Goal: Find specific page/section: Find specific page/section

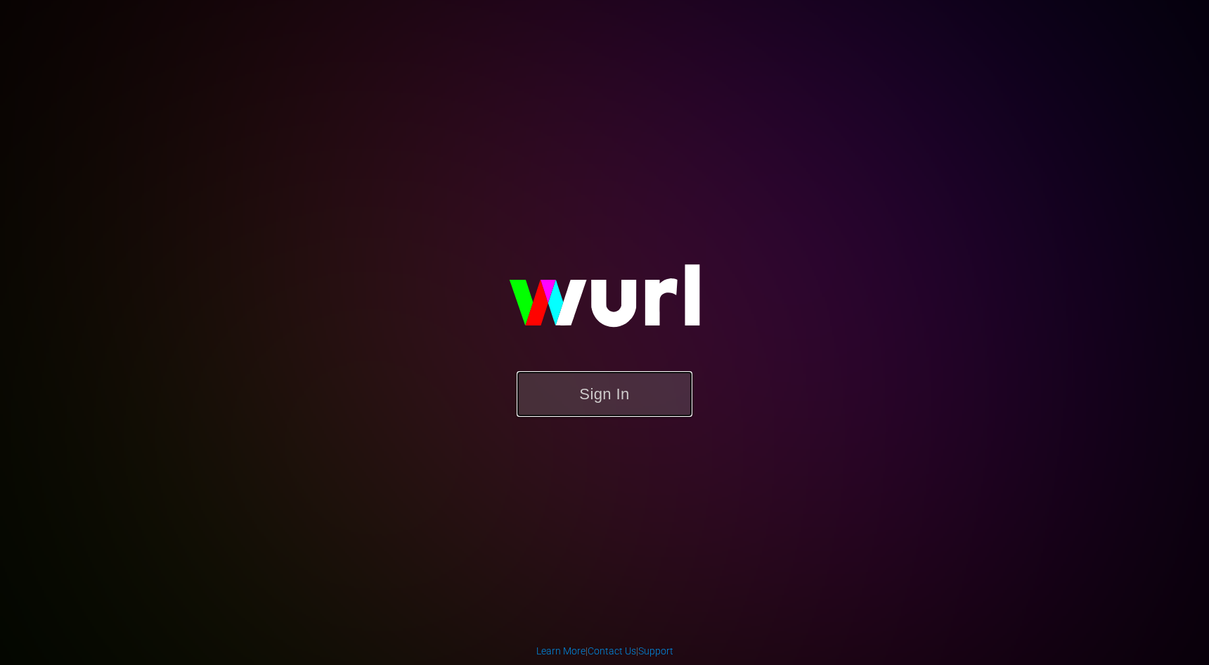
click at [586, 375] on button "Sign In" at bounding box center [605, 394] width 176 height 46
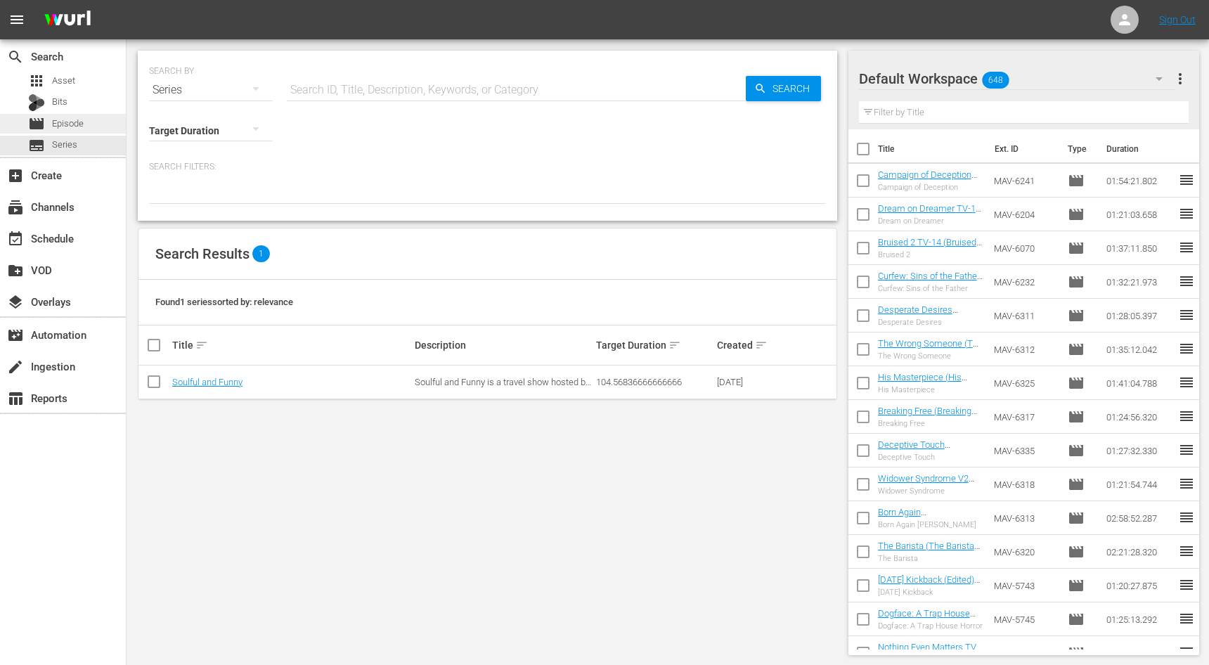
click at [101, 128] on div "movie Episode" at bounding box center [63, 124] width 126 height 20
